Goal: Check status: Check status

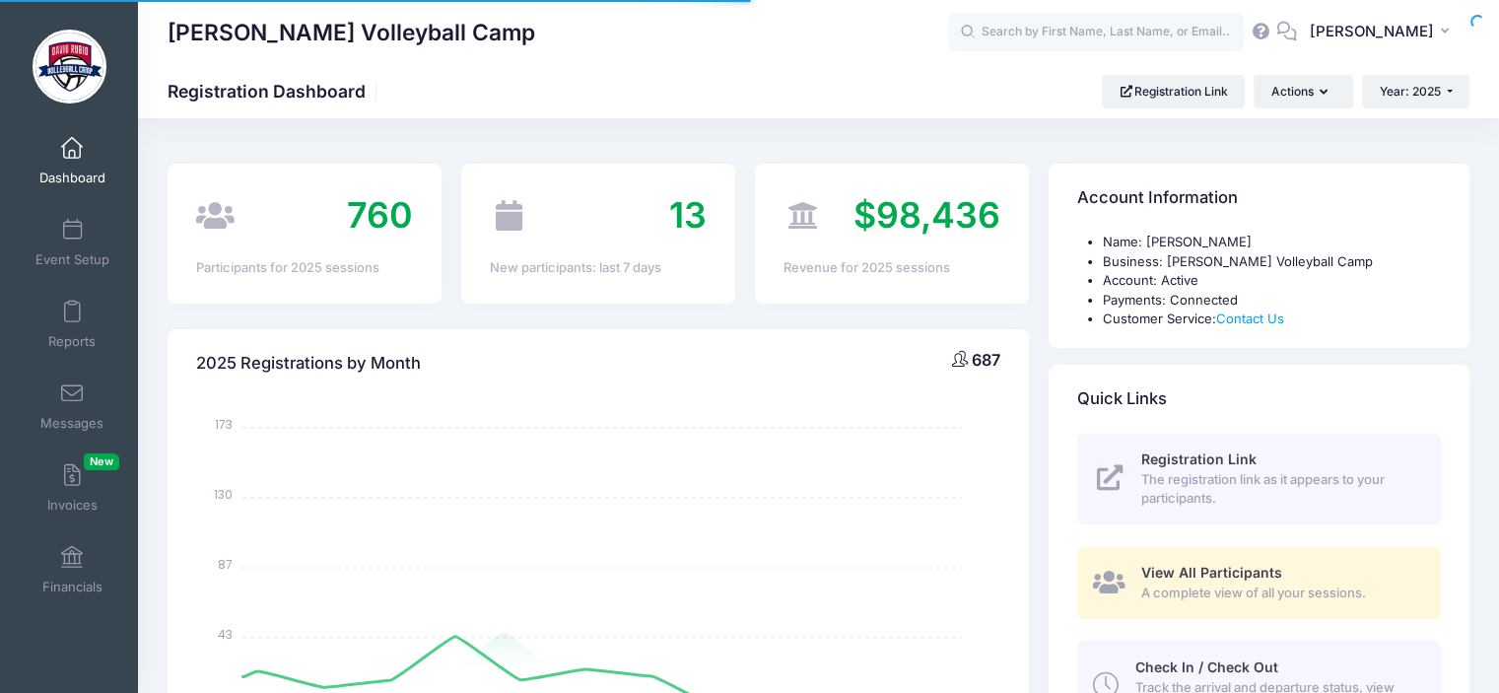
select select
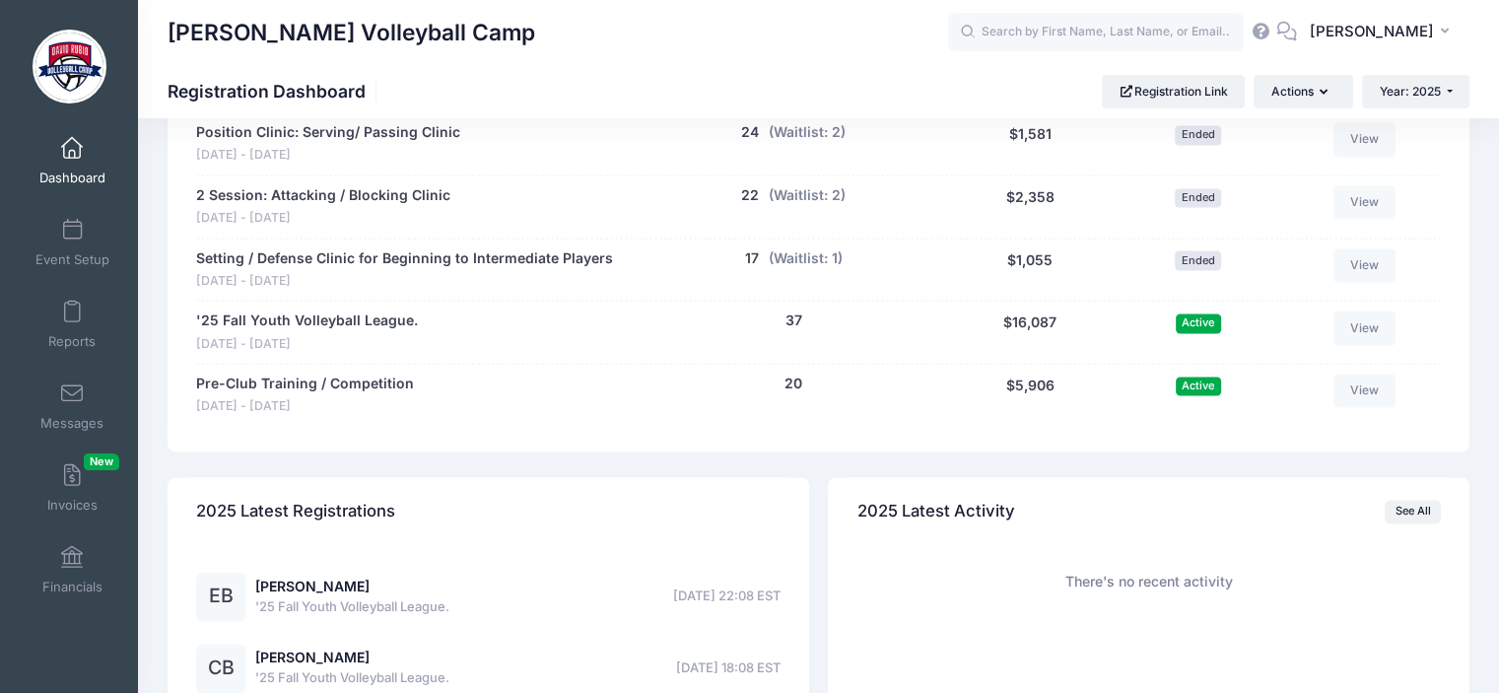
scroll to position [2711, 0]
click at [339, 319] on link "'25 Fall Youth Volleyball League." at bounding box center [307, 321] width 222 height 21
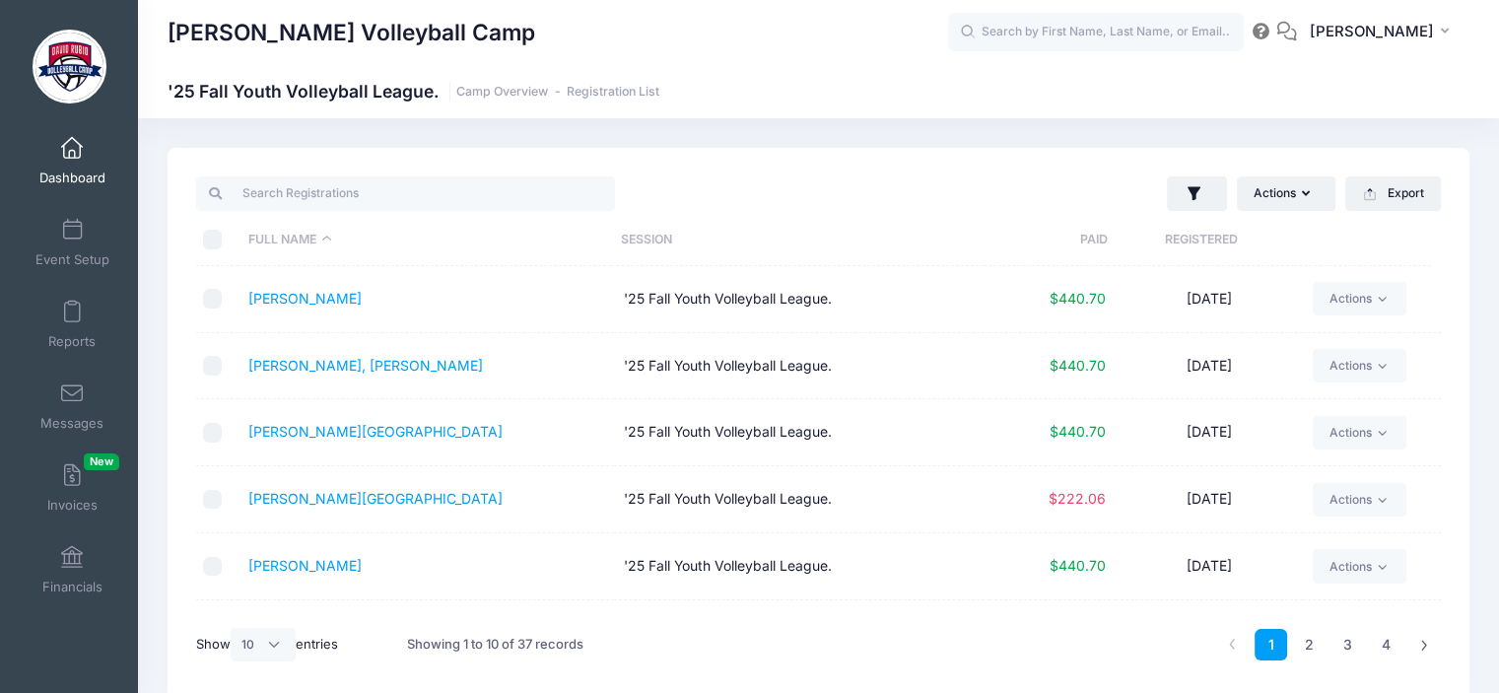
scroll to position [82, 0]
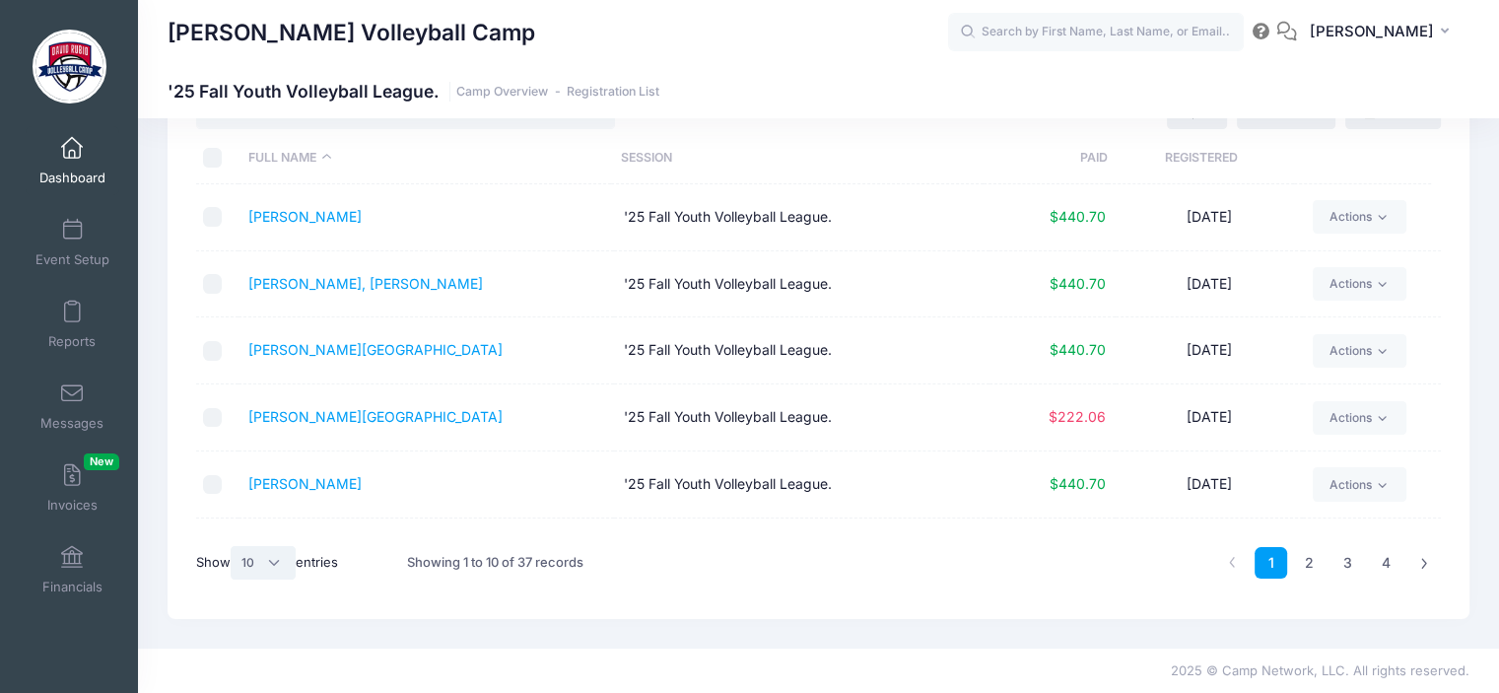
click at [275, 557] on select "All 10 25 50" at bounding box center [263, 563] width 65 height 34
select select "-1"
click at [234, 546] on select "All 10 25 50" at bounding box center [263, 563] width 65 height 34
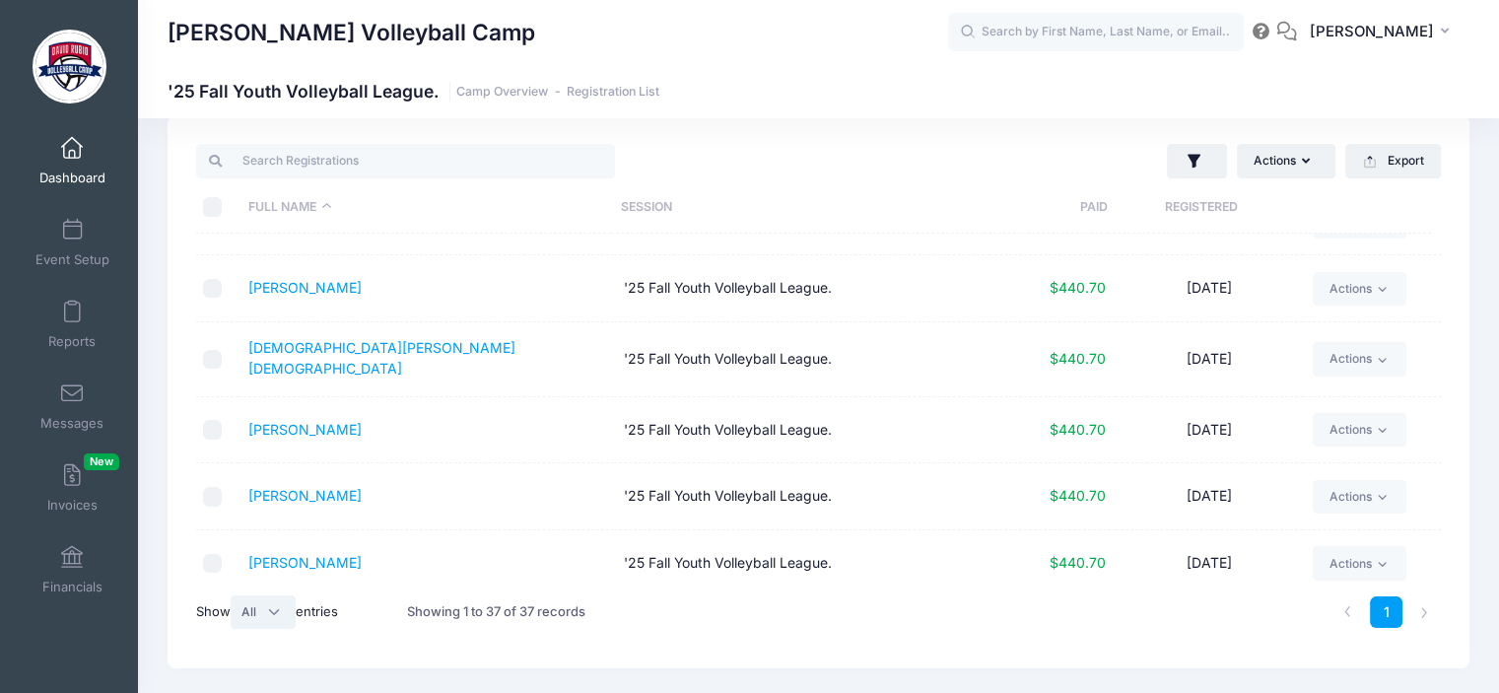
scroll to position [52, 0]
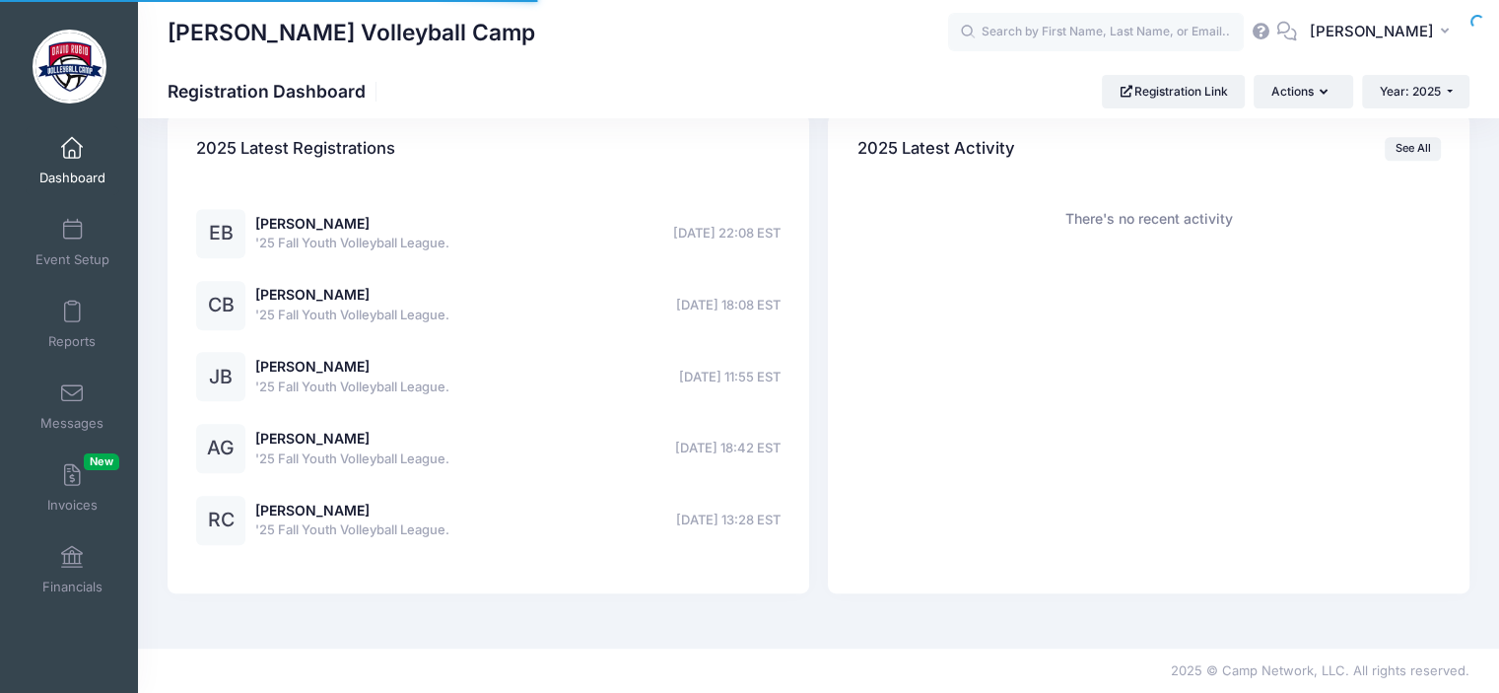
select select
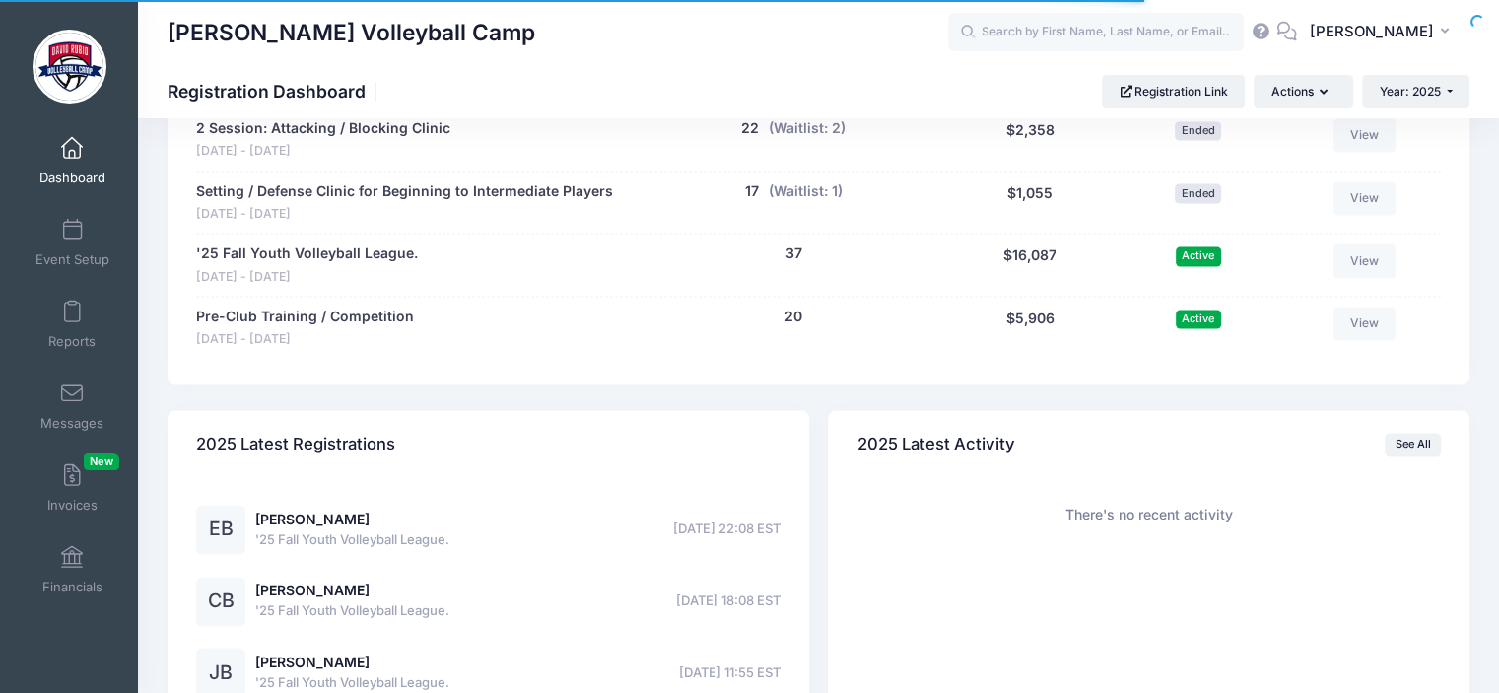
scroll to position [2711, 0]
